Goal: Information Seeking & Learning: Learn about a topic

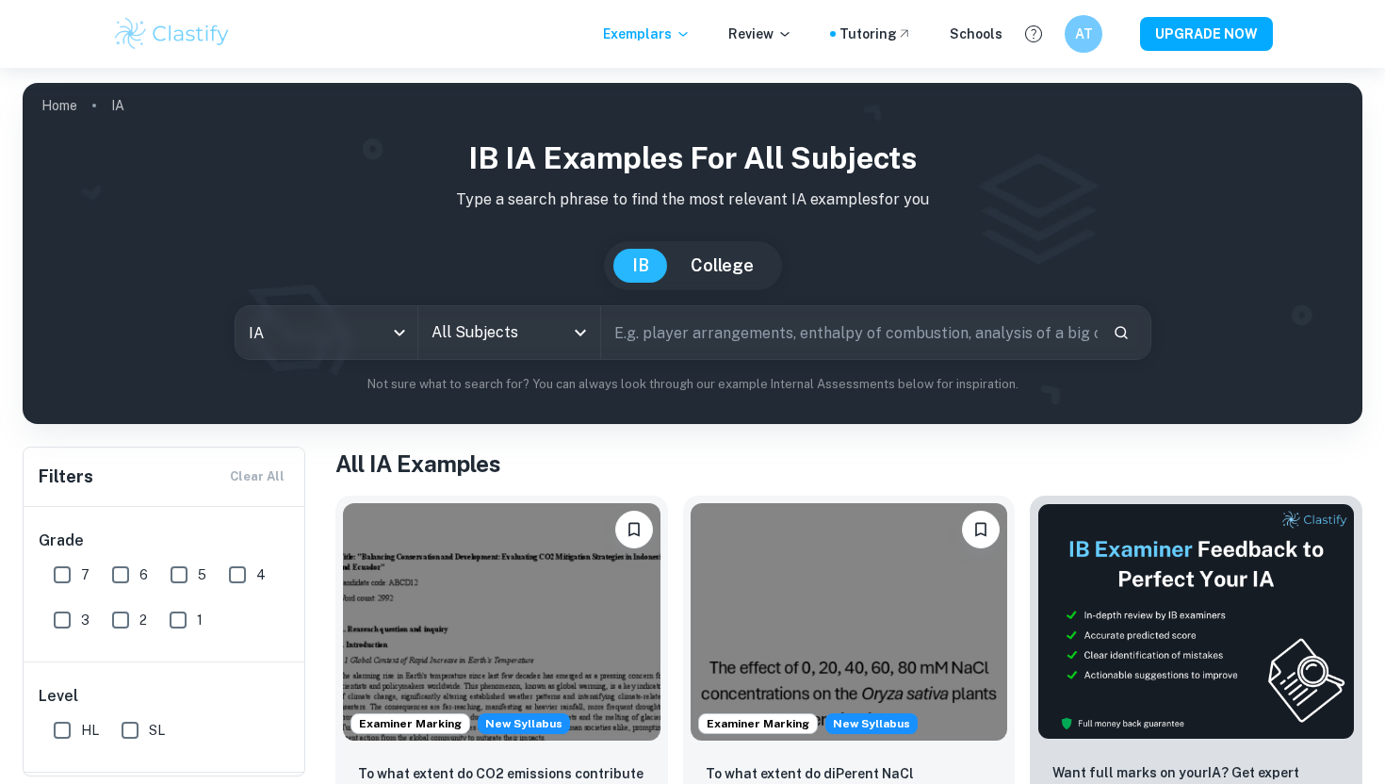
click at [549, 336] on input "All Subjects" at bounding box center [495, 333] width 137 height 36
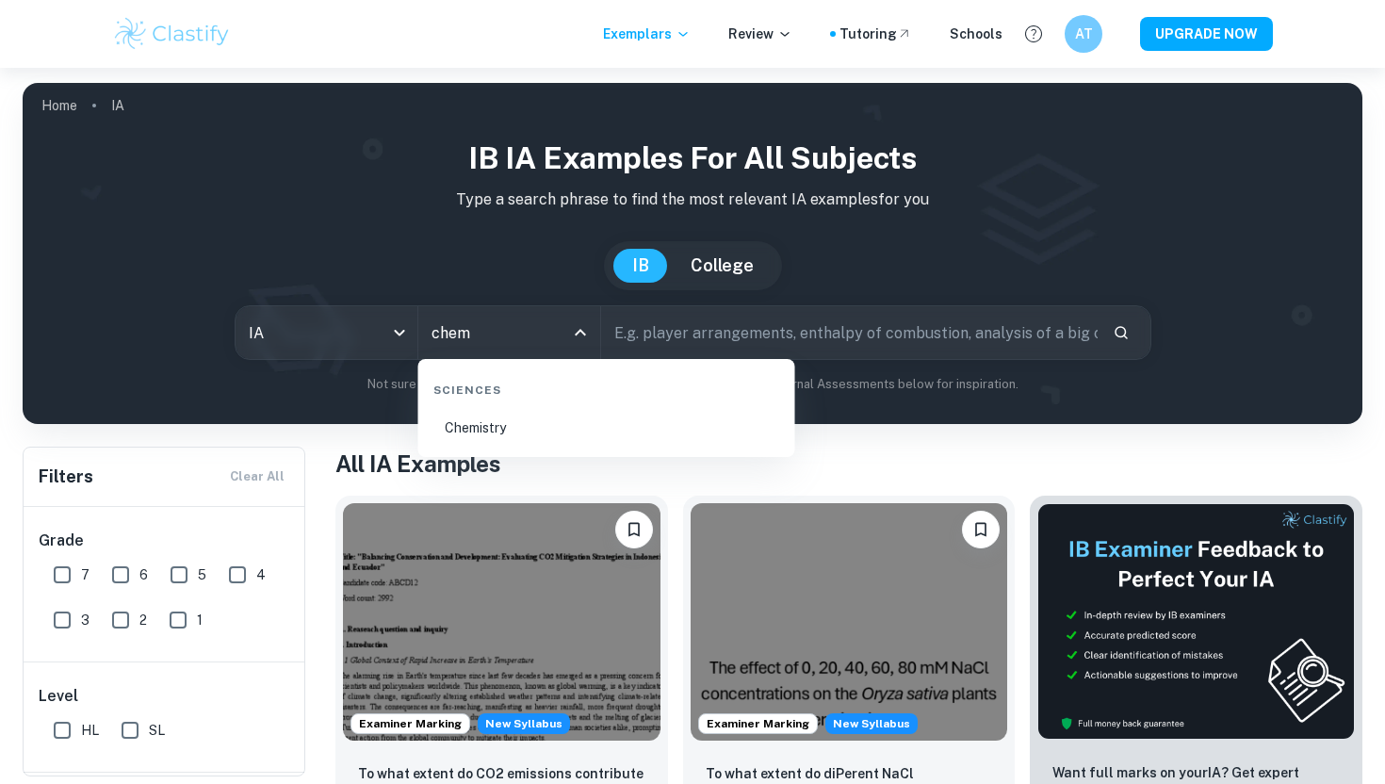
click at [533, 435] on li "Chemistry" at bounding box center [607, 427] width 362 height 43
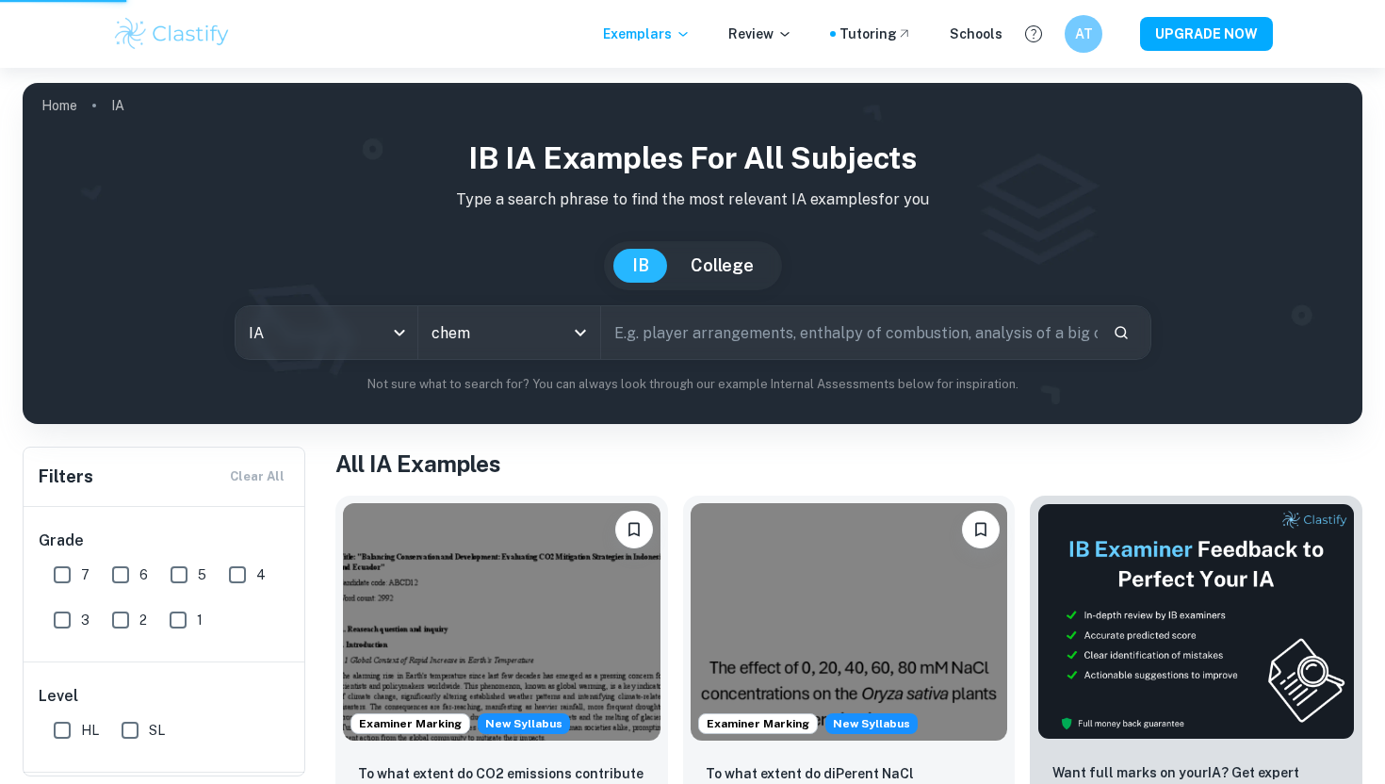
type input "Chemistry"
click at [719, 338] on input "text" at bounding box center [849, 332] width 497 height 53
type input "calorimetry"
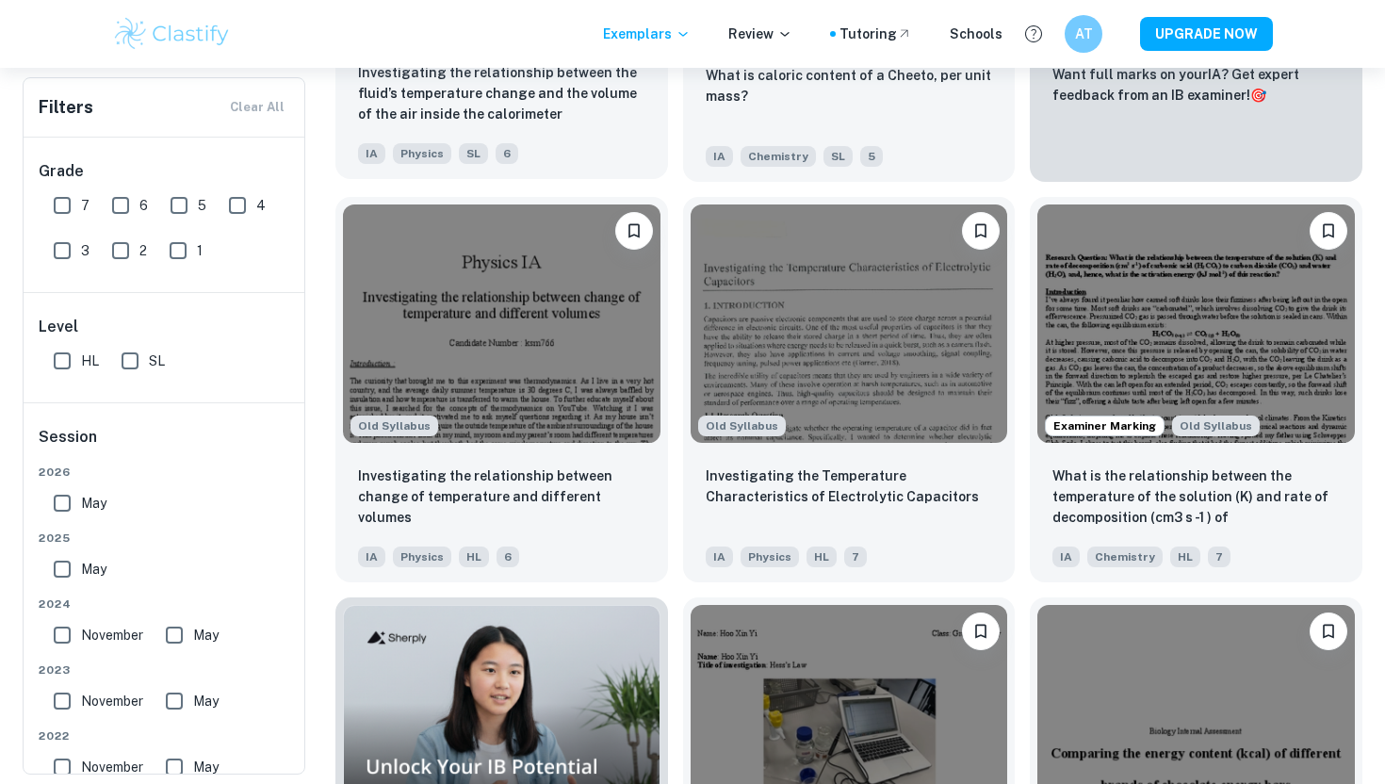
scroll to position [854, 0]
